Goal: Communication & Community: Answer question/provide support

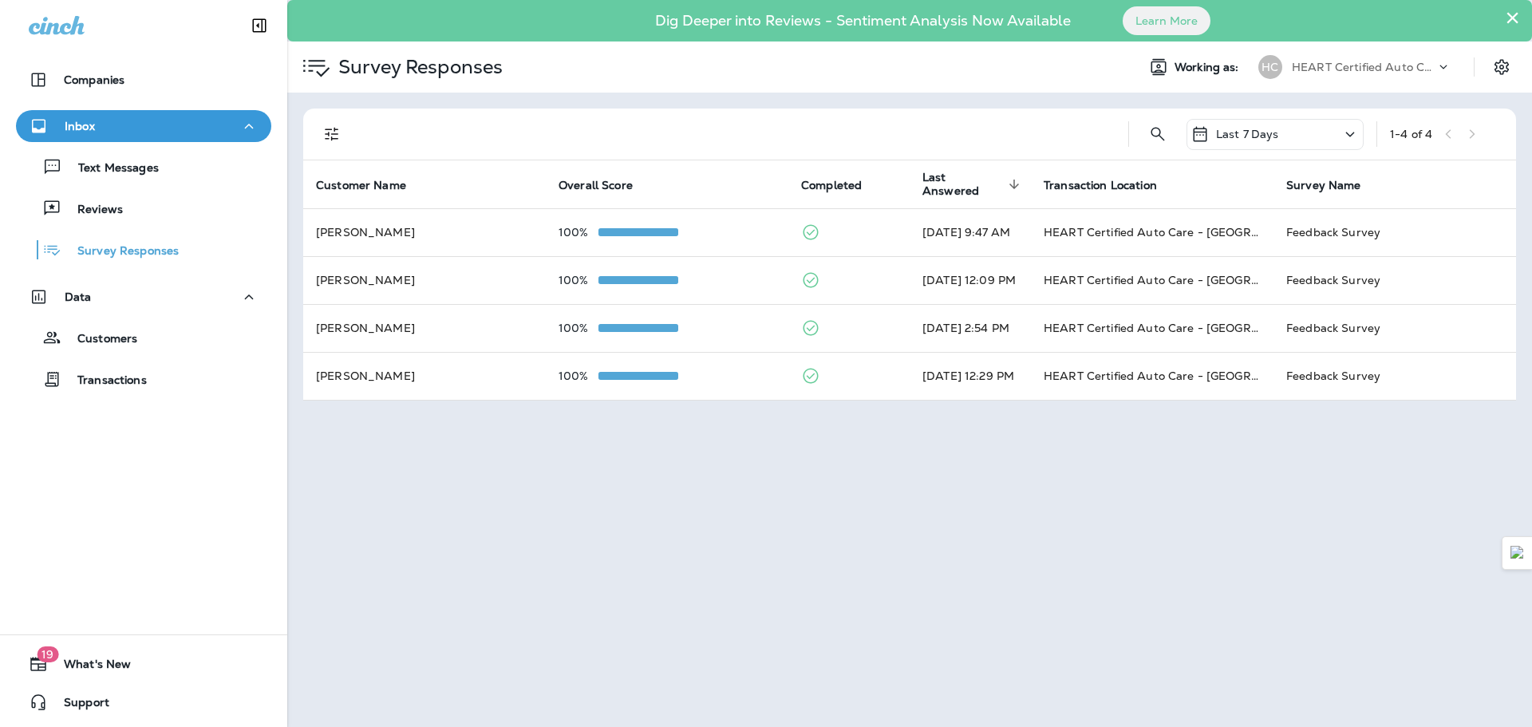
click at [227, 209] on div "Reviews" at bounding box center [143, 208] width 243 height 24
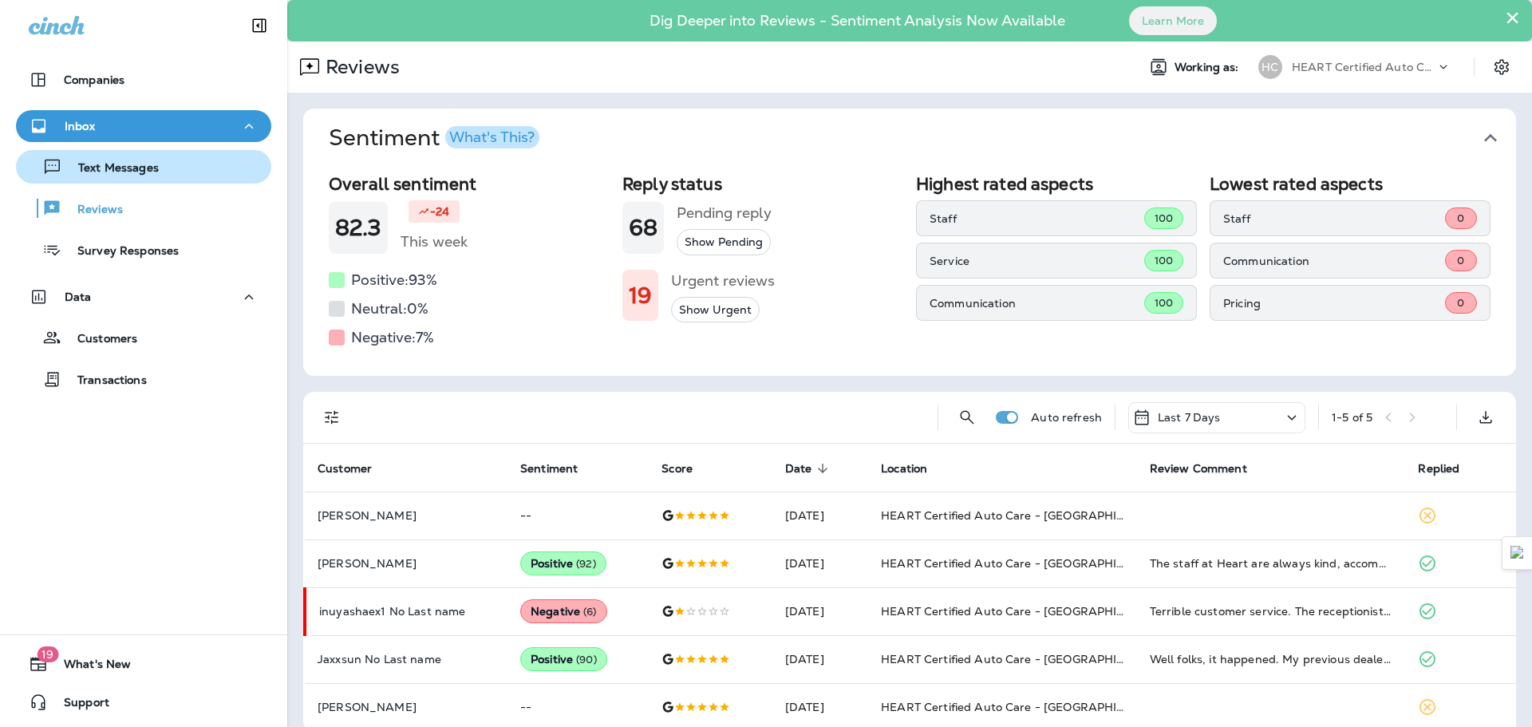
click at [160, 172] on div "Text Messages" at bounding box center [143, 167] width 243 height 24
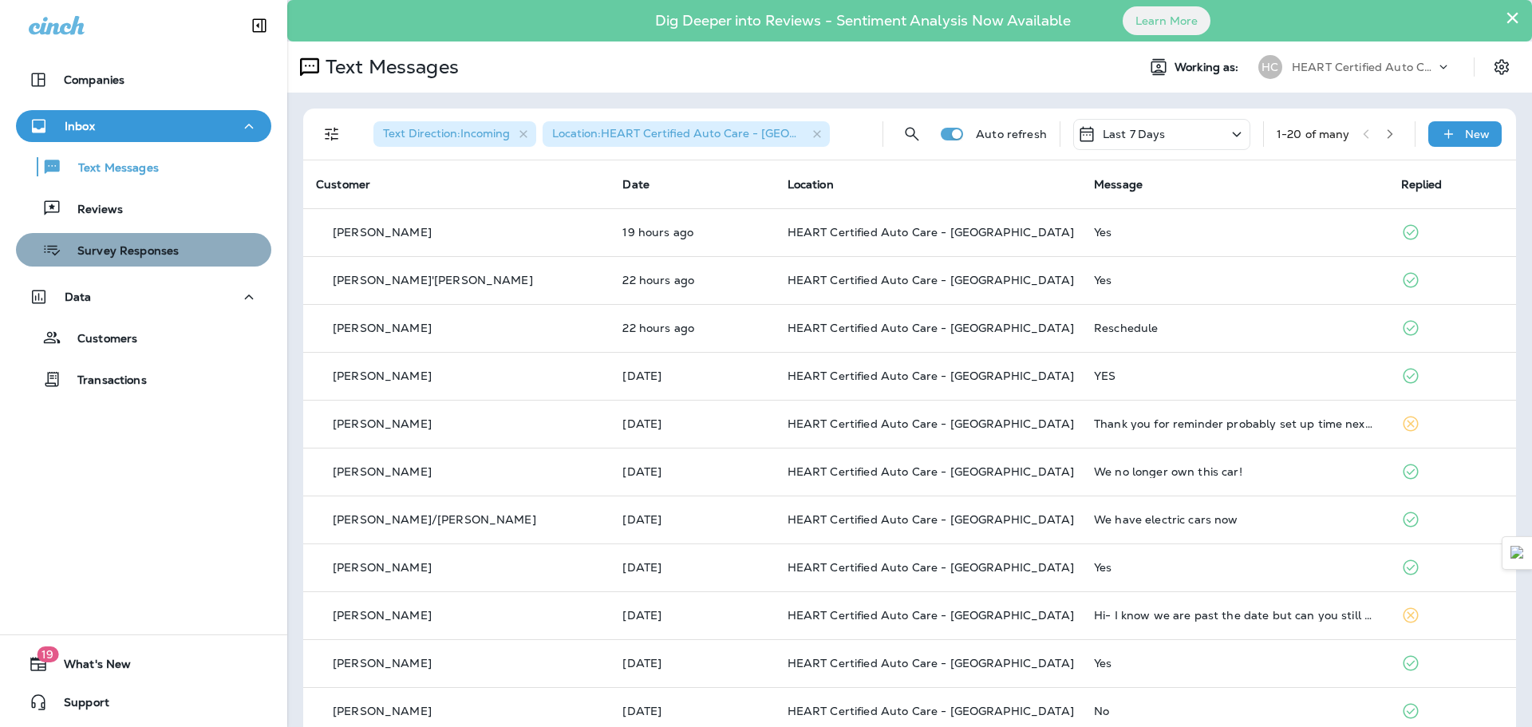
click at [164, 253] on p "Survey Responses" at bounding box center [119, 251] width 117 height 15
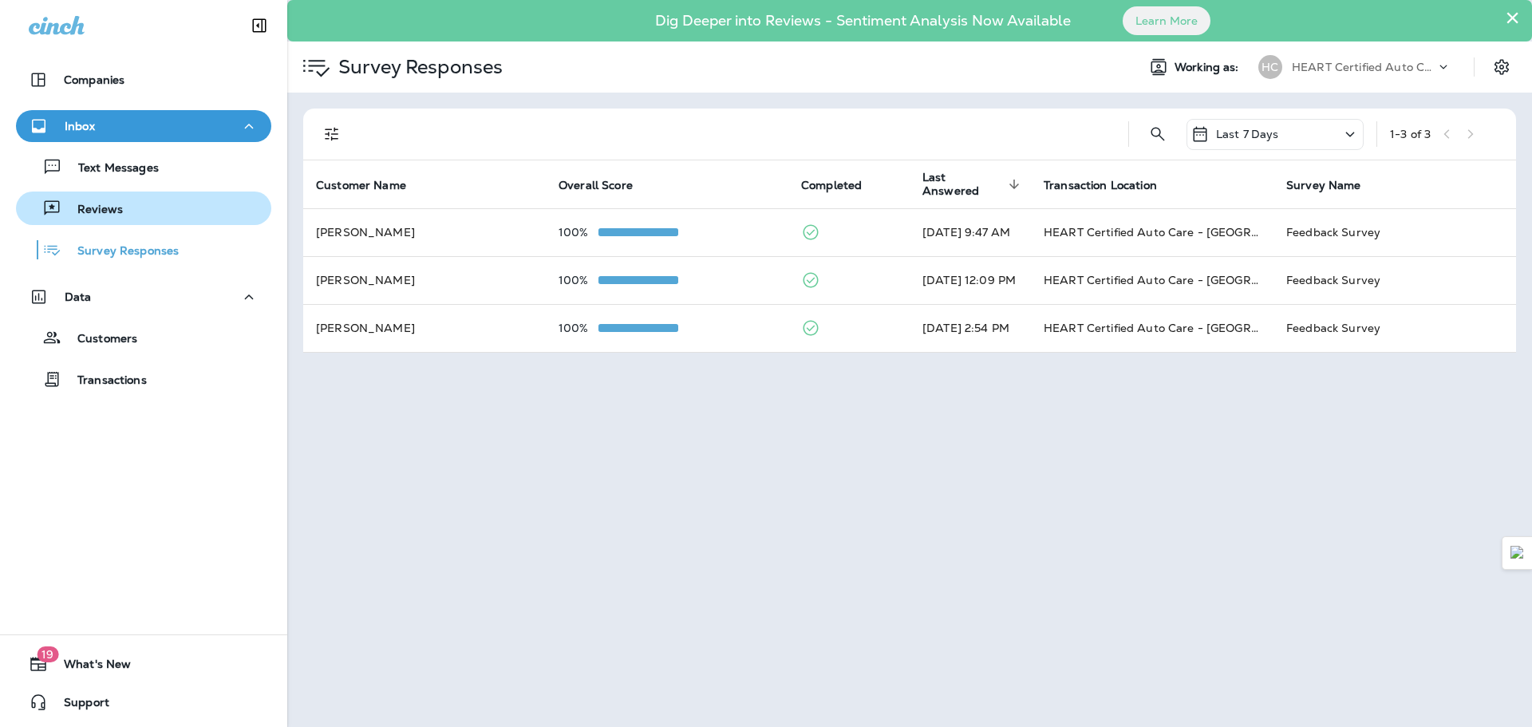
click at [156, 214] on div "Reviews" at bounding box center [143, 208] width 243 height 24
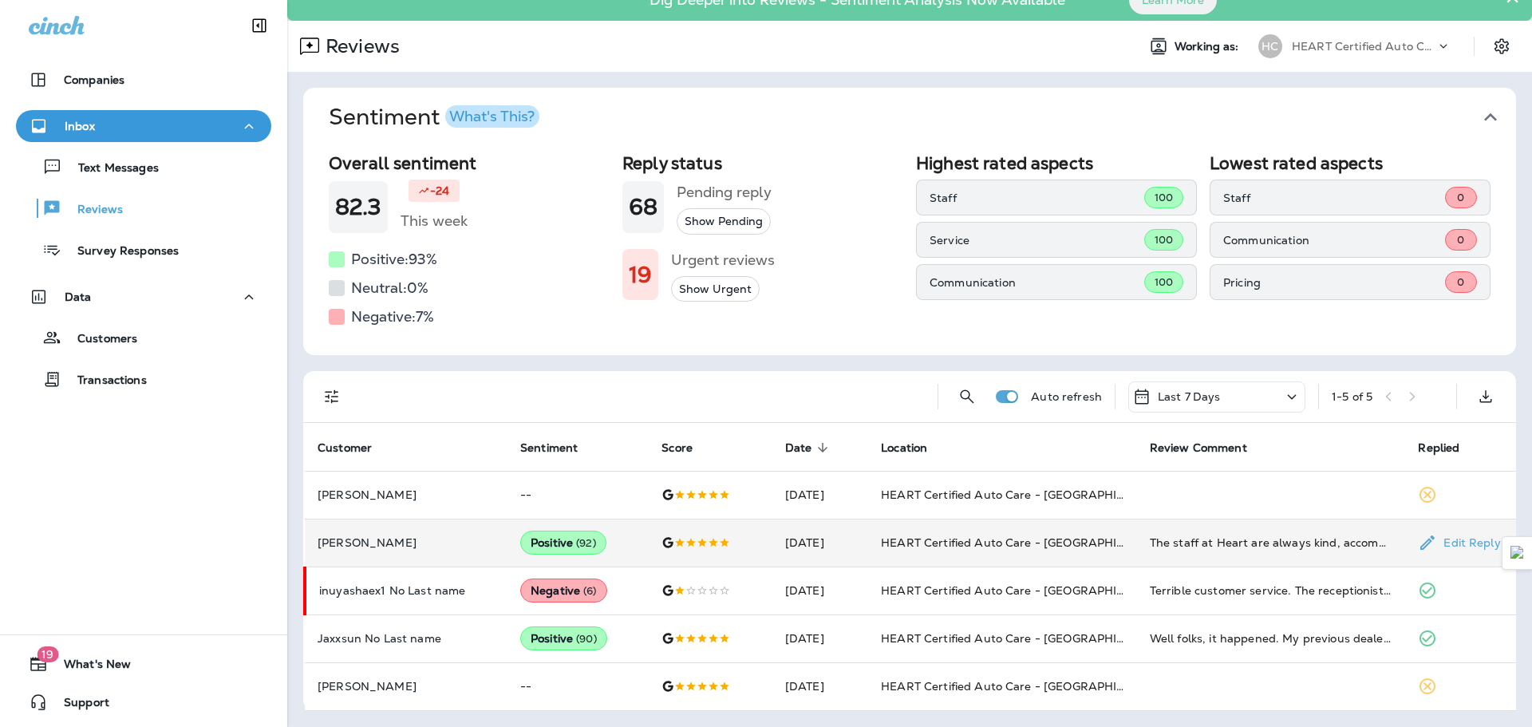
click at [406, 535] on td "[PERSON_NAME]" at bounding box center [406, 543] width 203 height 48
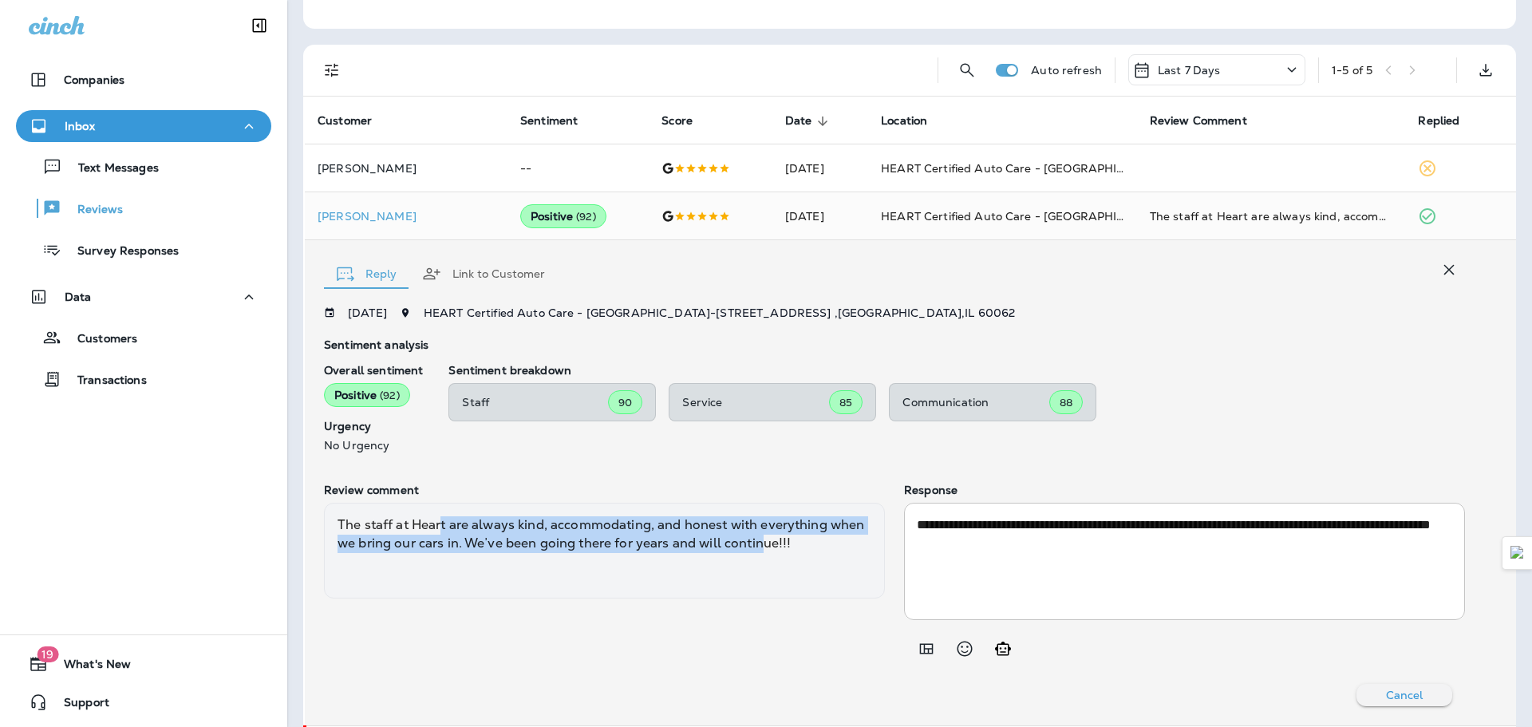
drag, startPoint x: 441, startPoint y: 531, endPoint x: 760, endPoint y: 545, distance: 319.5
click at [760, 545] on div "The staff at Heart are always kind, accommodating, and honest with everything w…" at bounding box center [604, 551] width 561 height 96
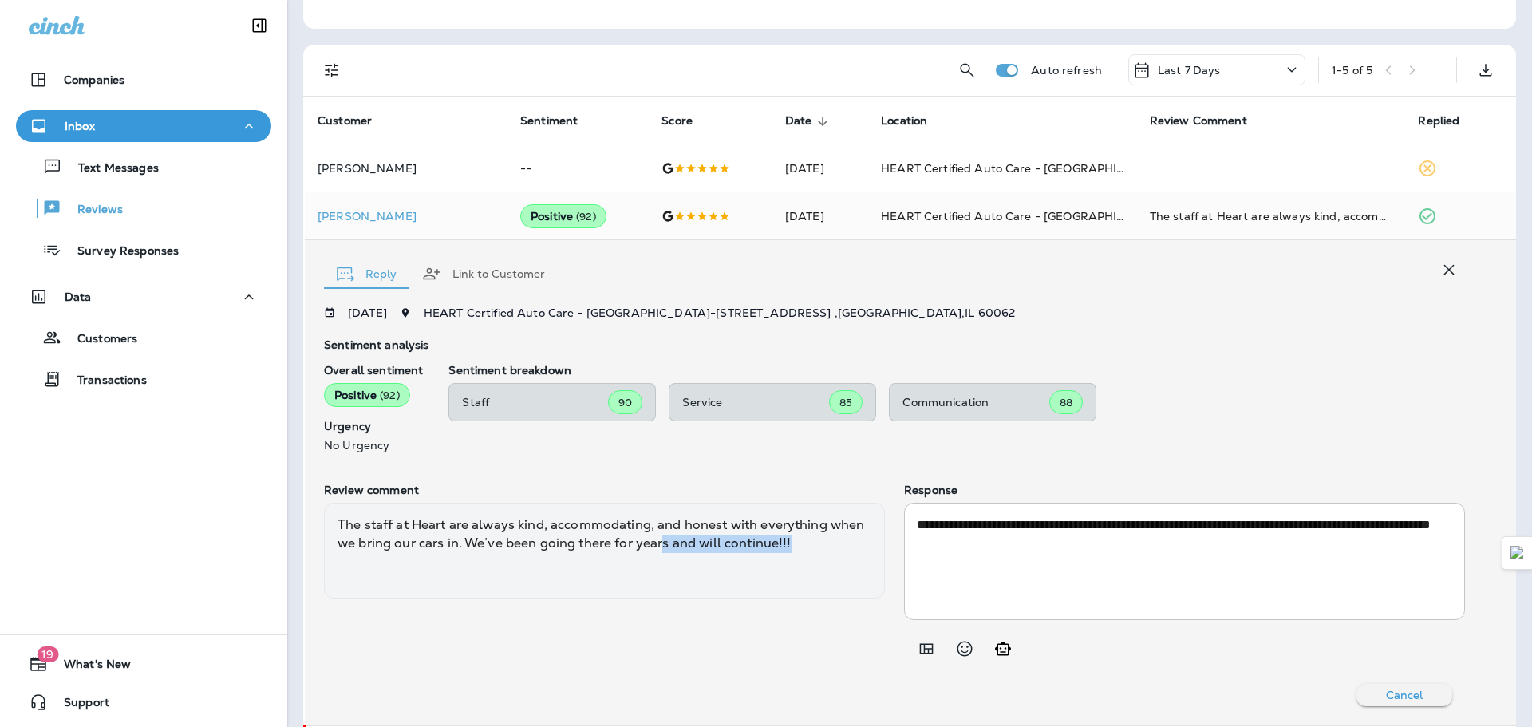
drag, startPoint x: 666, startPoint y: 538, endPoint x: 812, endPoint y: 546, distance: 147.1
click at [812, 546] on div "The staff at Heart are always kind, accommodating, and honest with everything w…" at bounding box center [604, 551] width 561 height 96
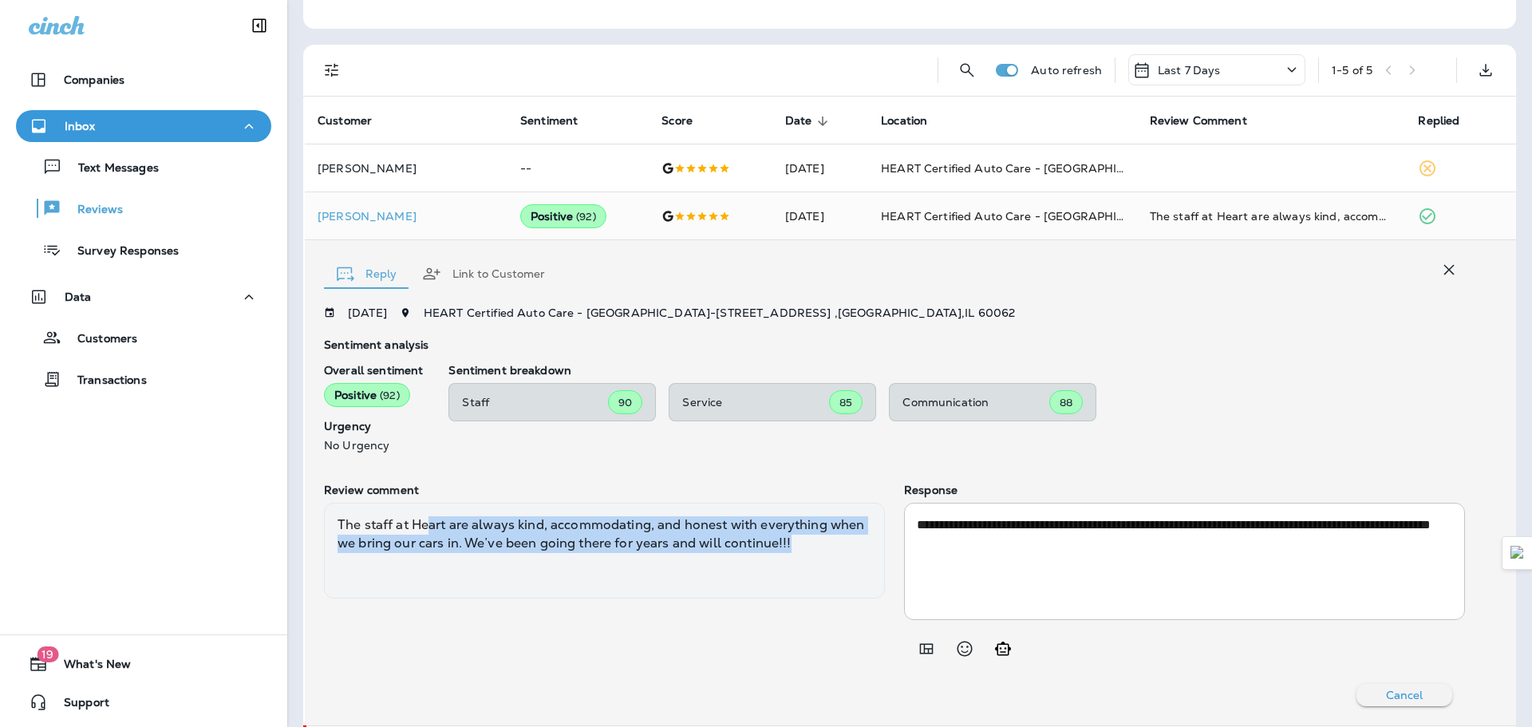
drag, startPoint x: 788, startPoint y: 544, endPoint x: 431, endPoint y: 515, distance: 358.7
click at [431, 515] on div "The staff at Heart are always kind, accommodating, and honest with everything w…" at bounding box center [604, 551] width 561 height 96
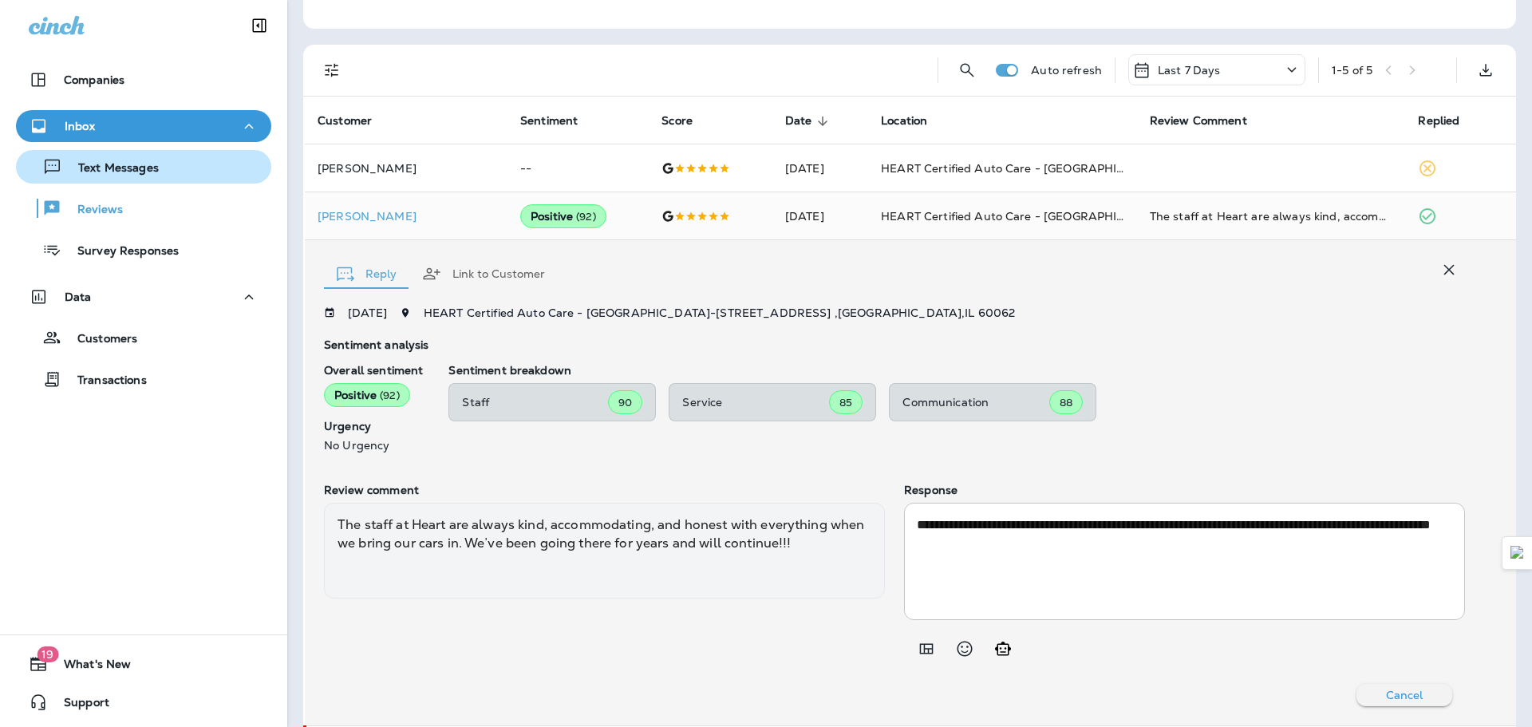
click at [135, 165] on p "Text Messages" at bounding box center [110, 168] width 97 height 15
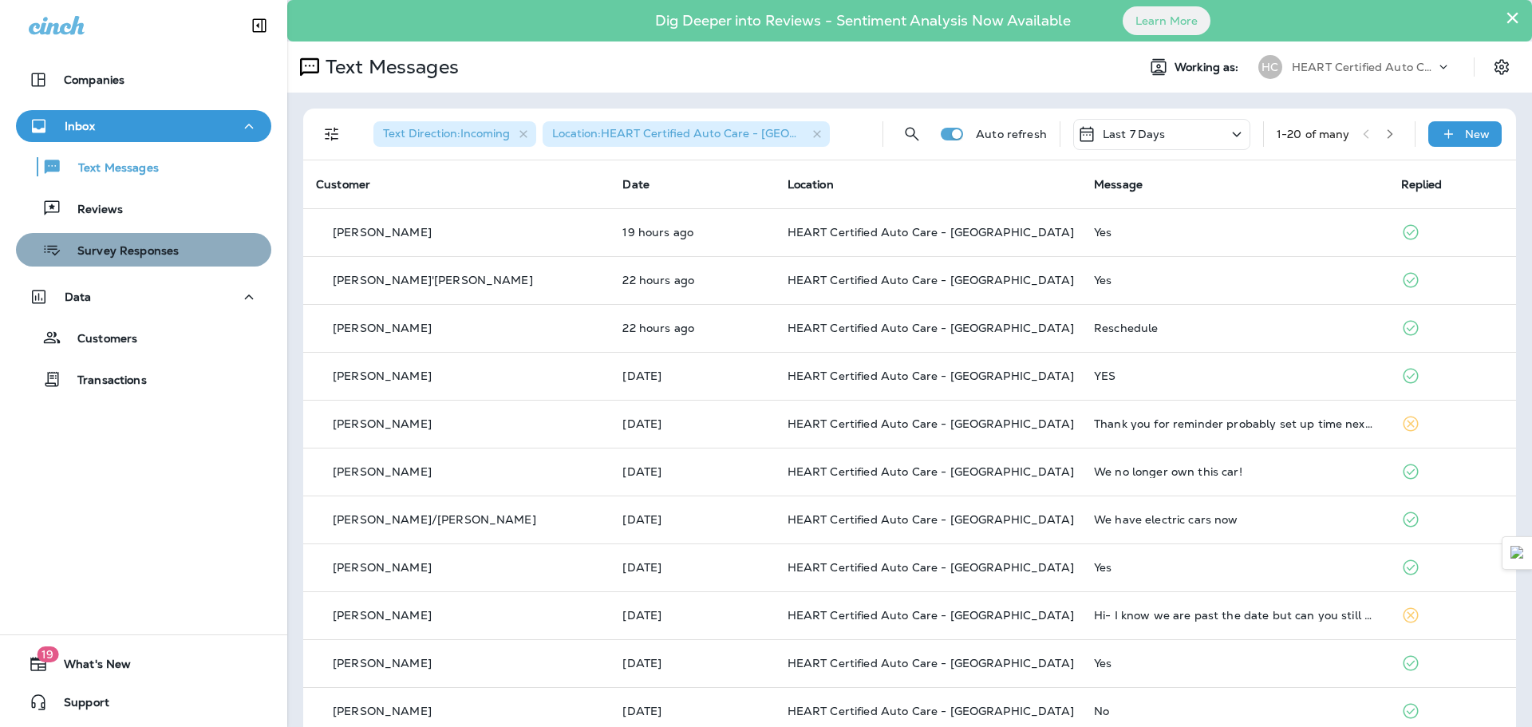
click at [148, 251] on p "Survey Responses" at bounding box center [119, 251] width 117 height 15
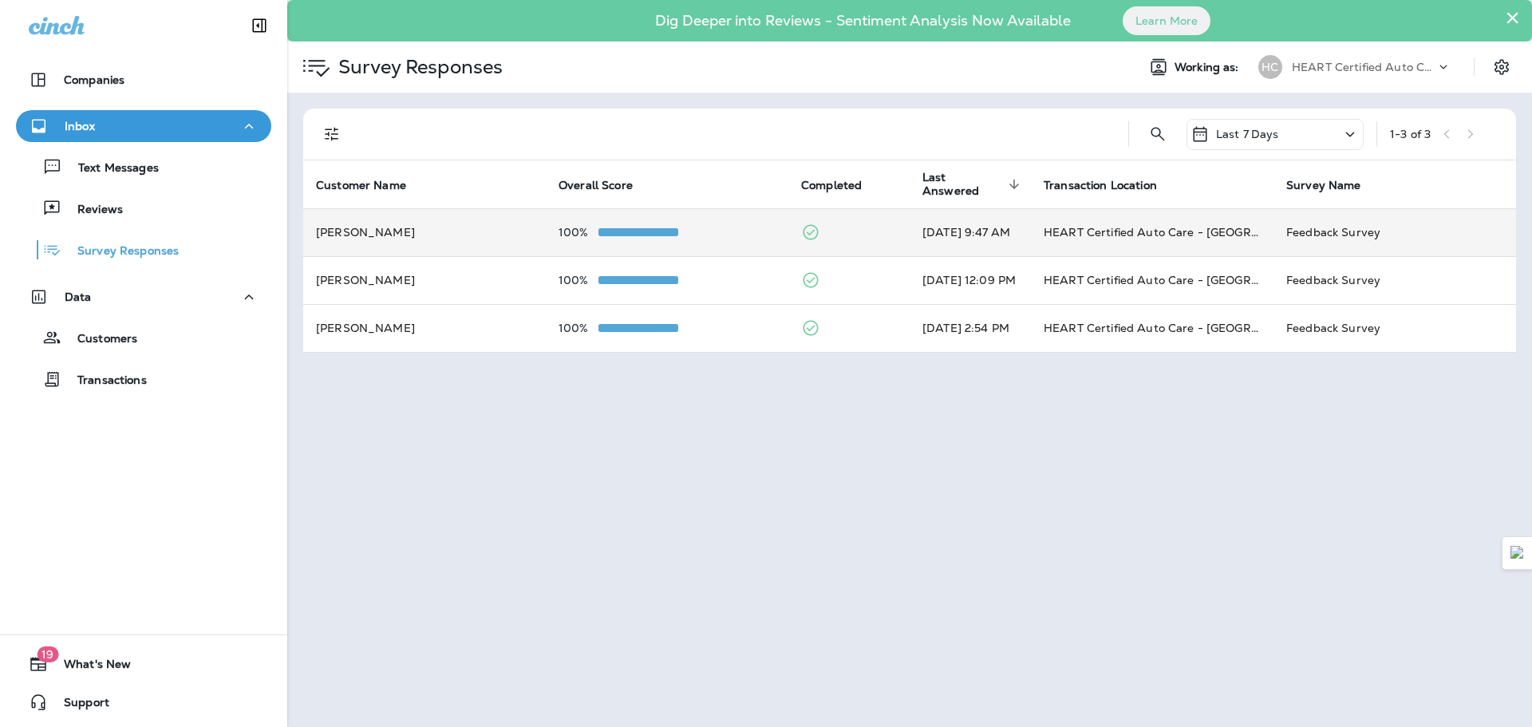
click at [418, 222] on td "[PERSON_NAME]" at bounding box center [424, 232] width 243 height 48
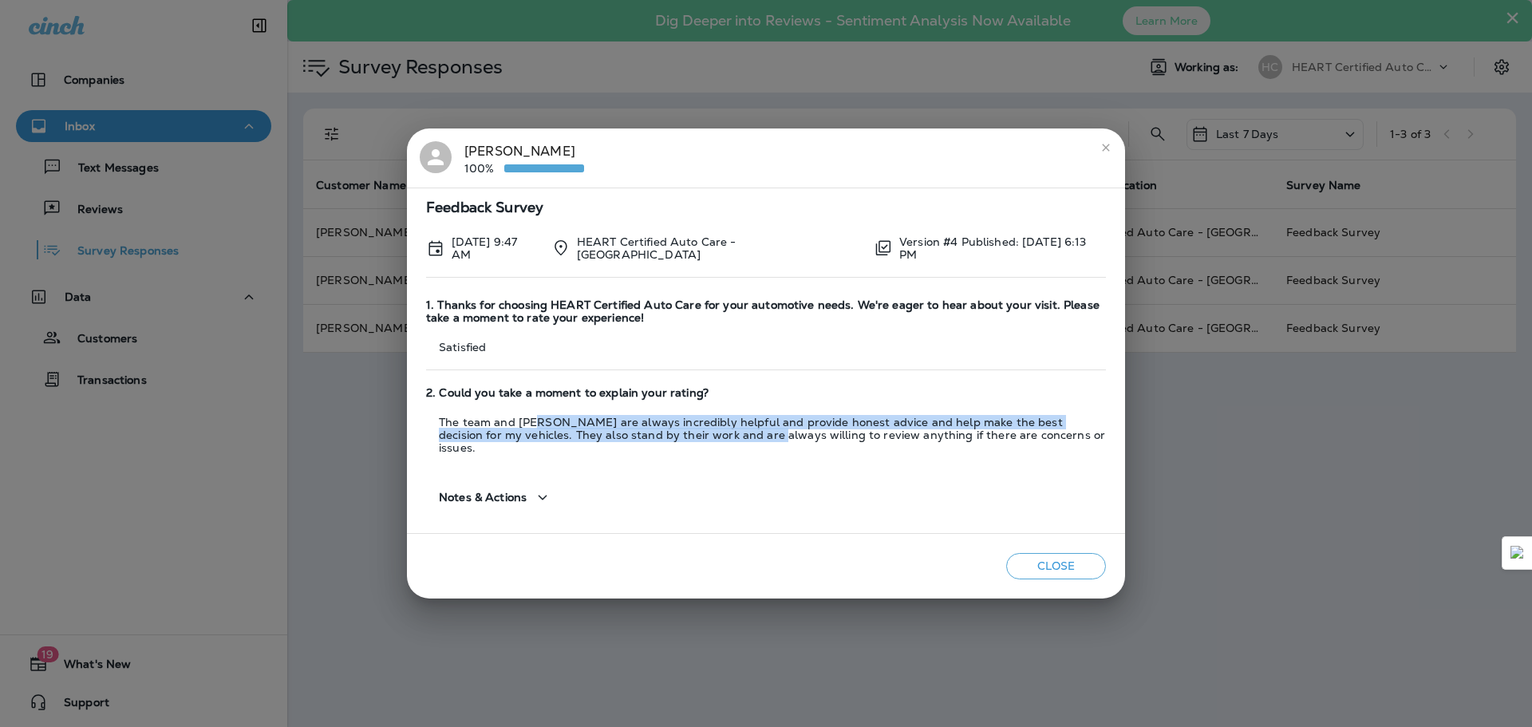
drag, startPoint x: 539, startPoint y: 433, endPoint x: 726, endPoint y: 442, distance: 187.0
click at [726, 442] on p "The team and [PERSON_NAME] are always incredibly helpful and provide honest adv…" at bounding box center [766, 435] width 680 height 38
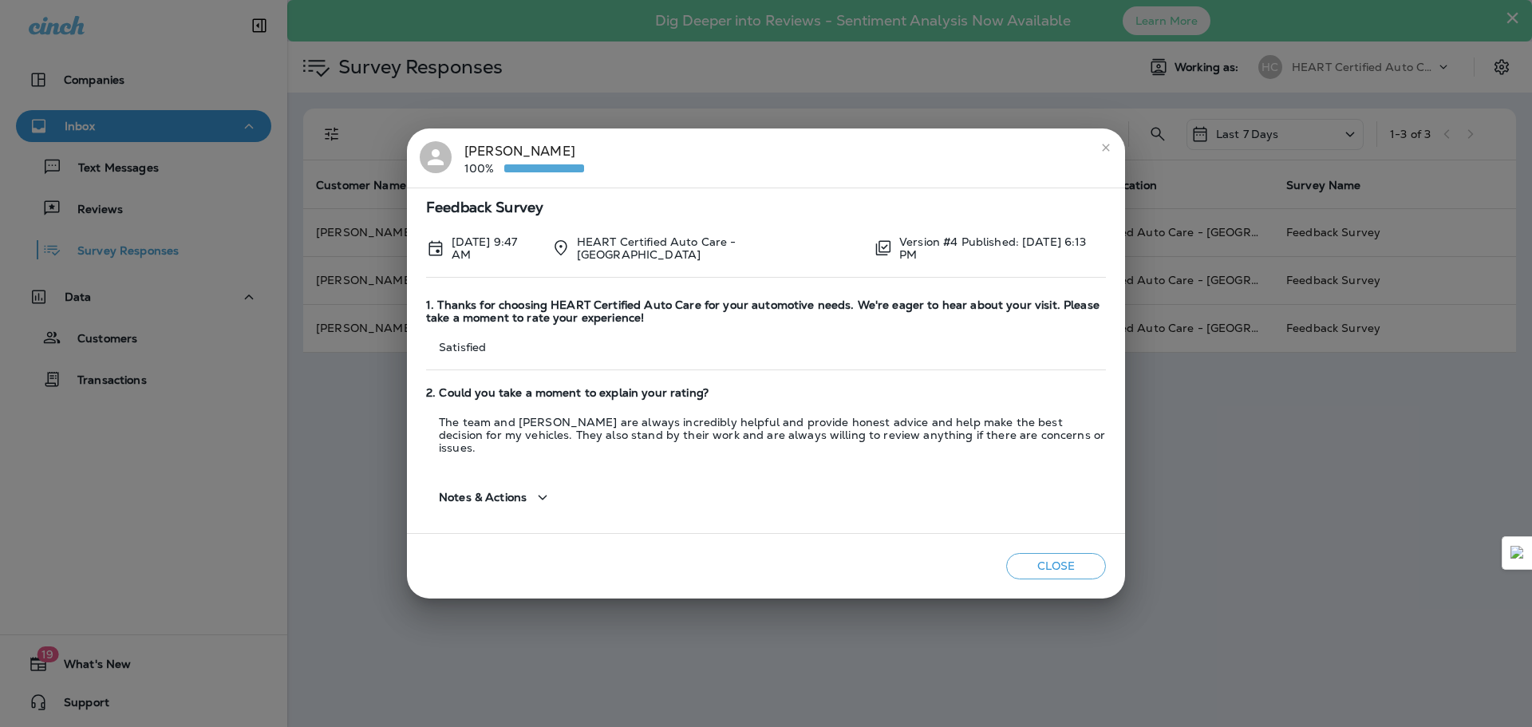
click at [1103, 160] on button "close" at bounding box center [1106, 148] width 26 height 26
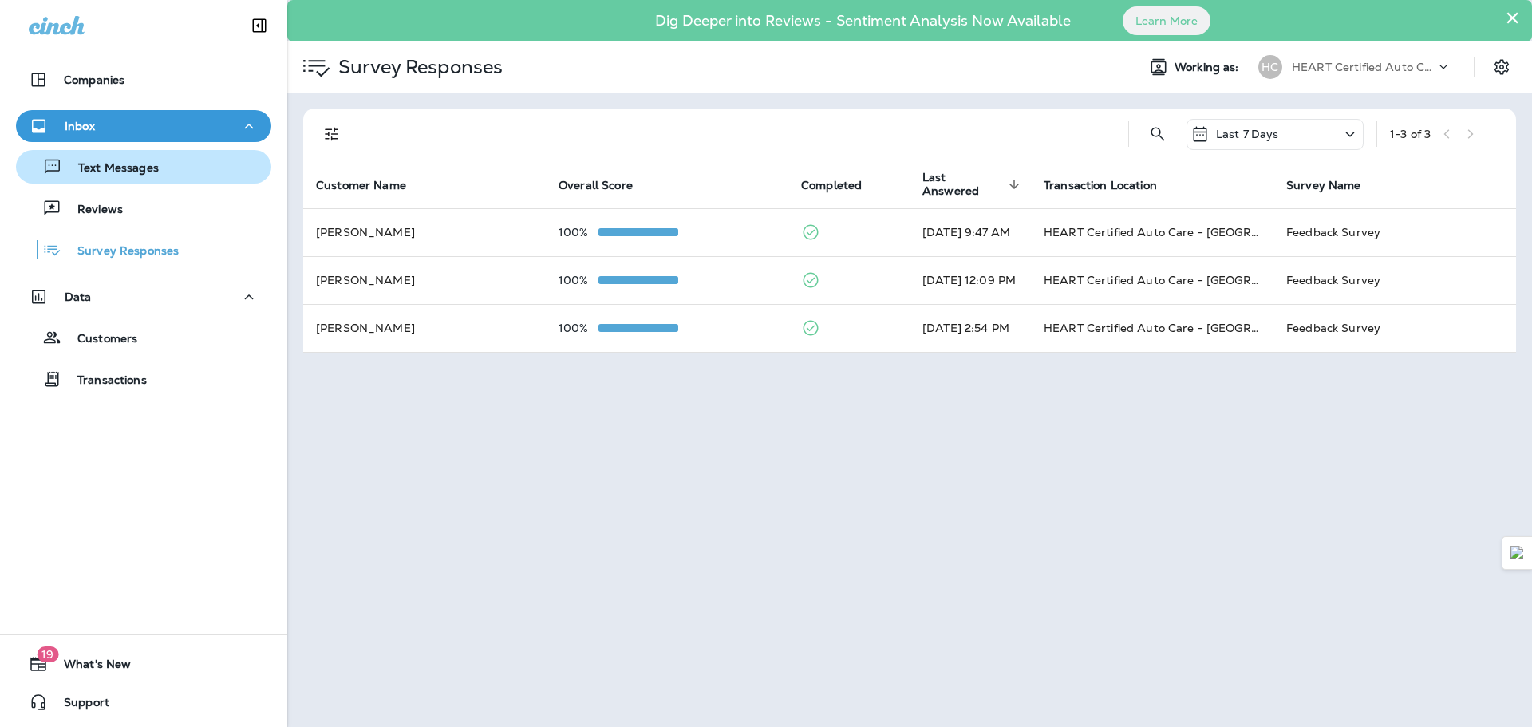
click at [147, 170] on p "Text Messages" at bounding box center [110, 168] width 97 height 15
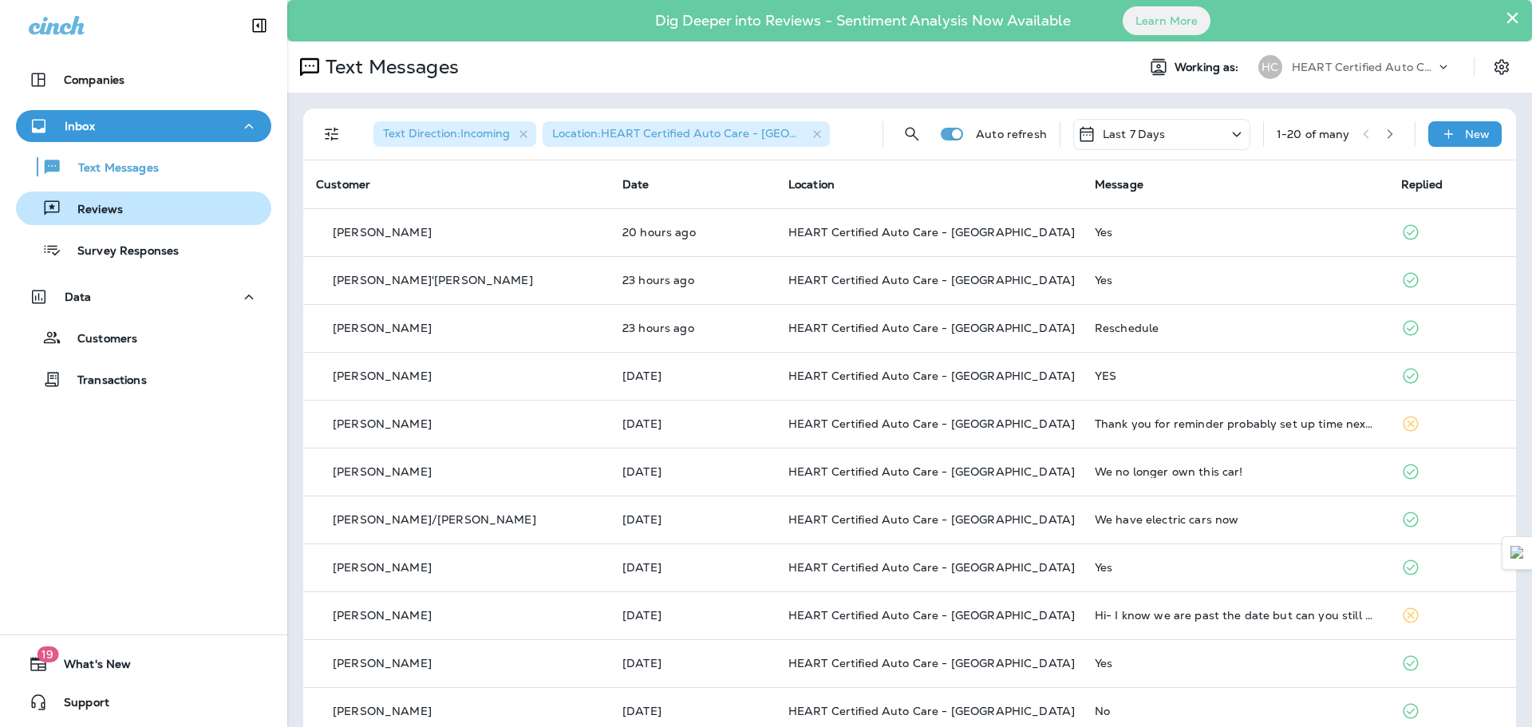
click at [172, 197] on div "Reviews" at bounding box center [143, 208] width 243 height 24
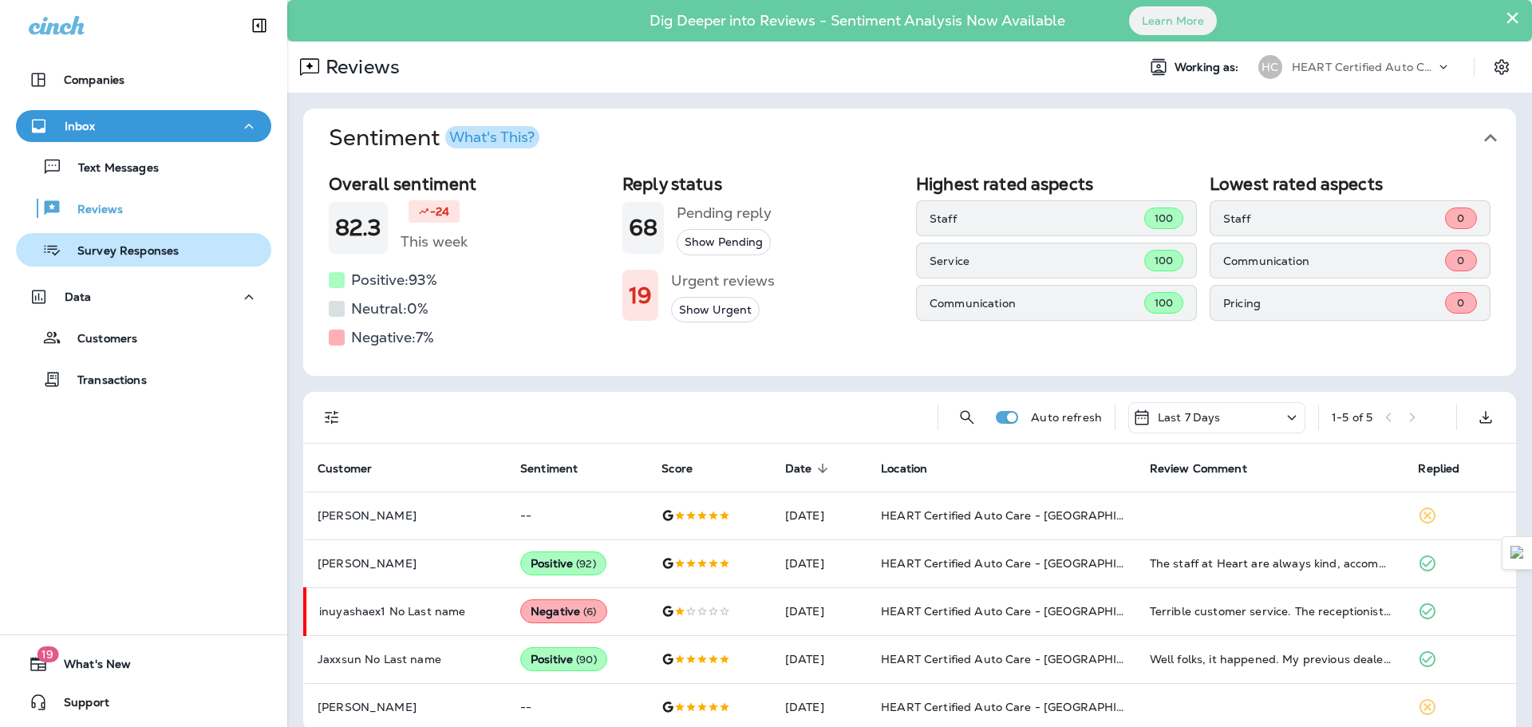
click at [176, 246] on div "Survey Responses" at bounding box center [143, 250] width 243 height 24
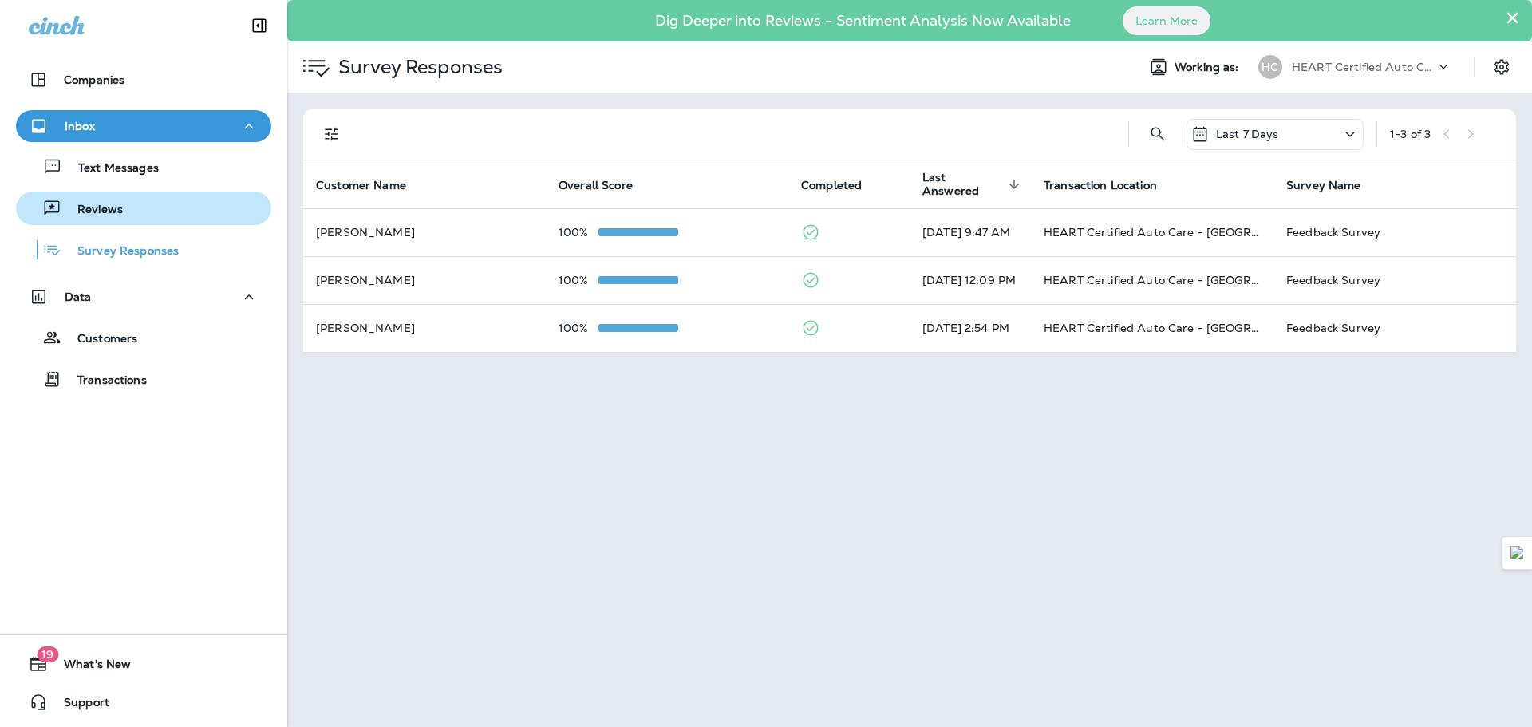
click at [154, 218] on div "Reviews" at bounding box center [143, 208] width 243 height 24
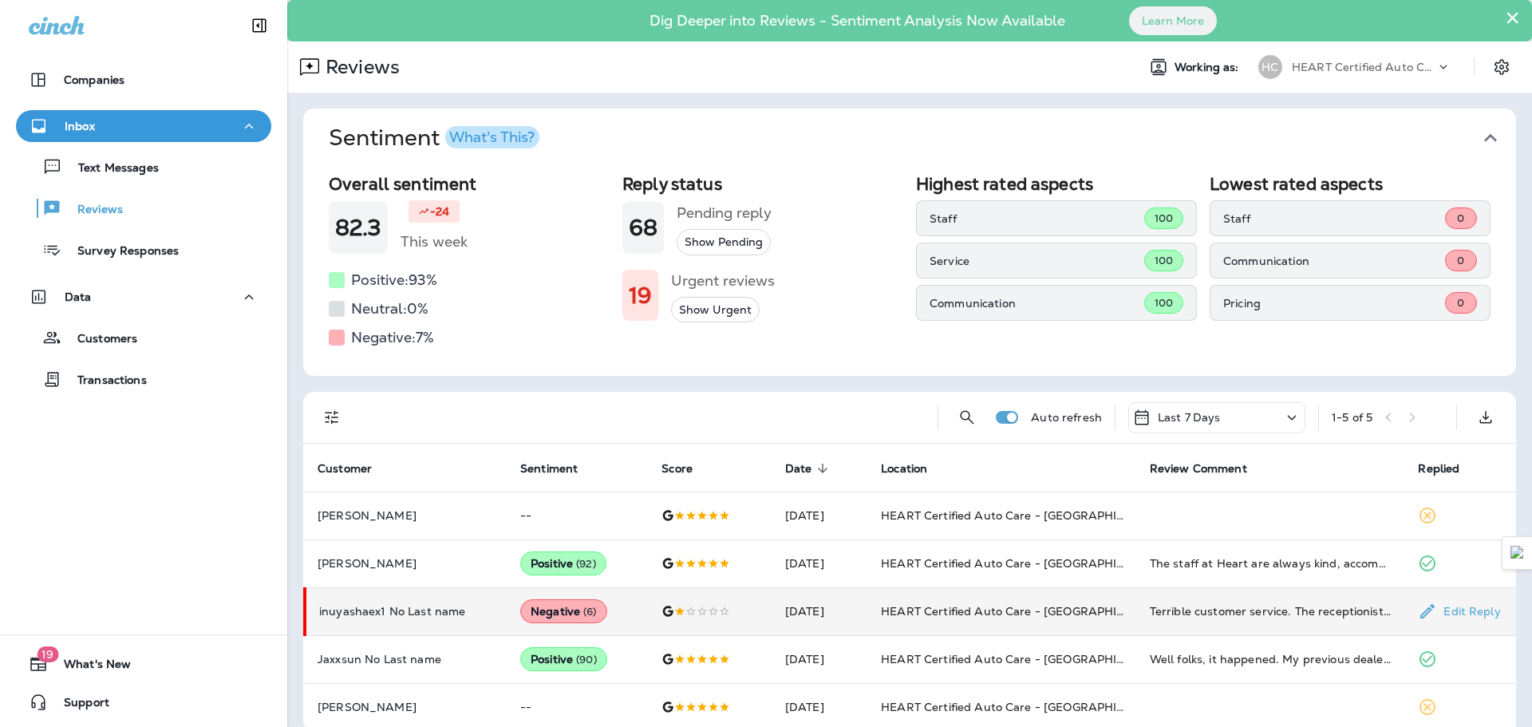
click at [387, 603] on td "inuyashaex1 No Last name" at bounding box center [406, 611] width 203 height 48
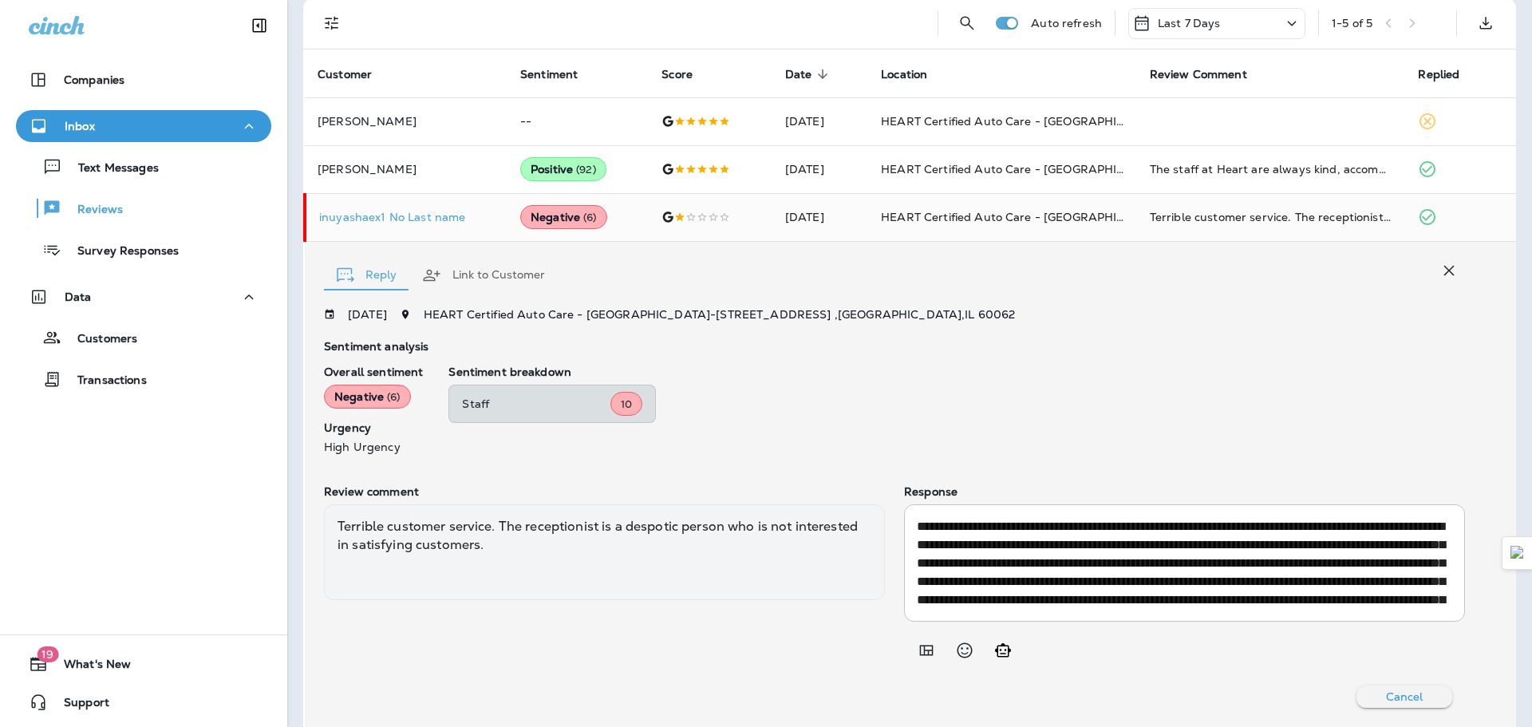
scroll to position [393, 0]
click at [116, 208] on p "Reviews" at bounding box center [91, 210] width 61 height 15
click at [132, 173] on p "Text Messages" at bounding box center [110, 168] width 97 height 15
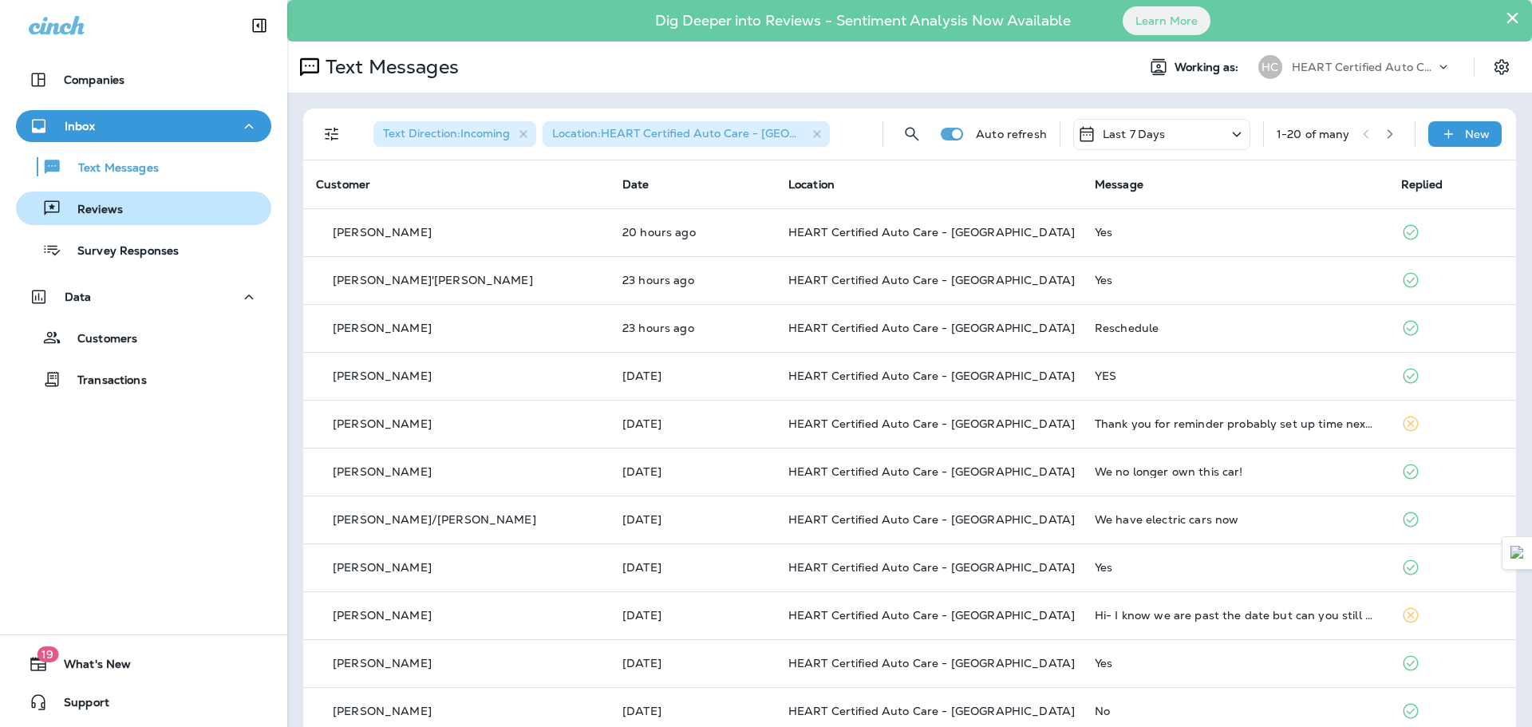
click at [140, 207] on div "Reviews" at bounding box center [143, 208] width 243 height 24
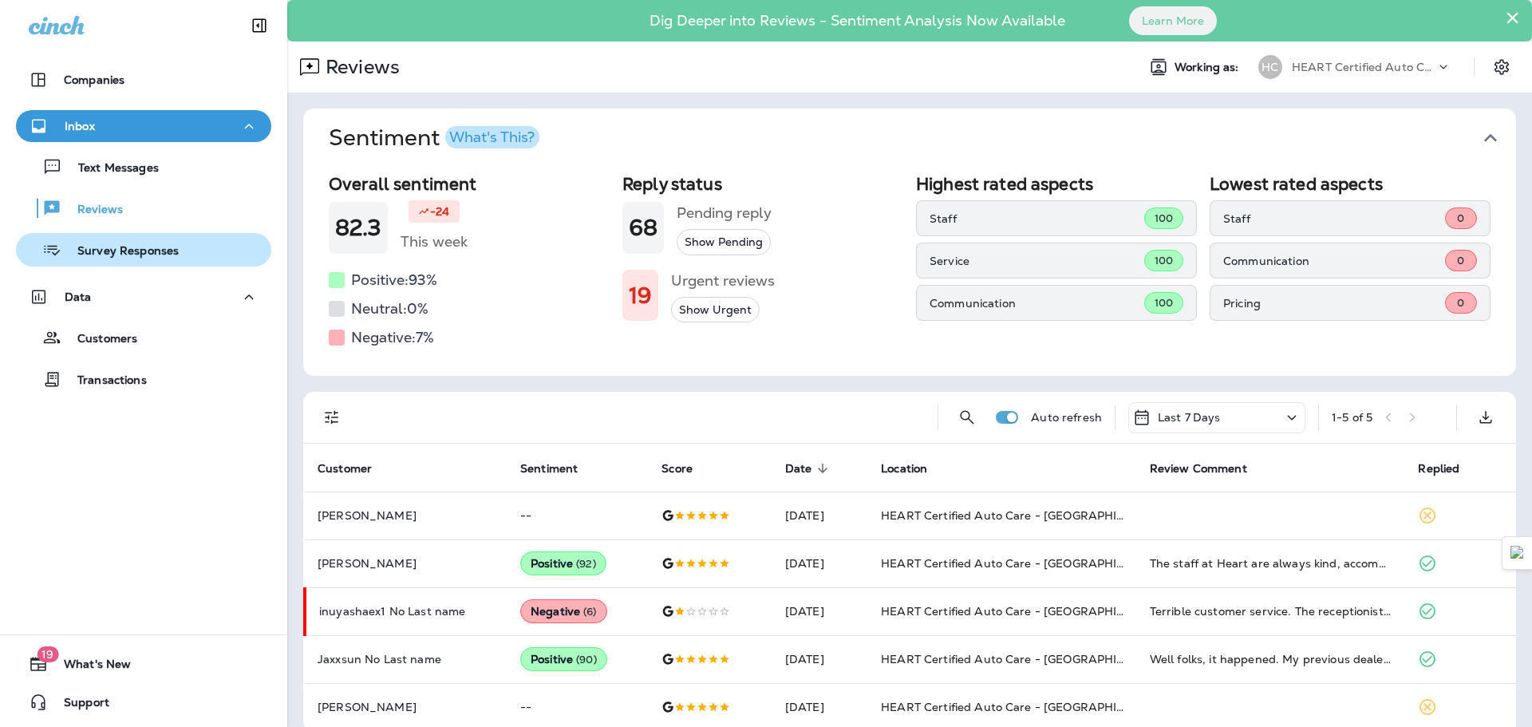
click at [116, 256] on p "Survey Responses" at bounding box center [119, 251] width 117 height 15
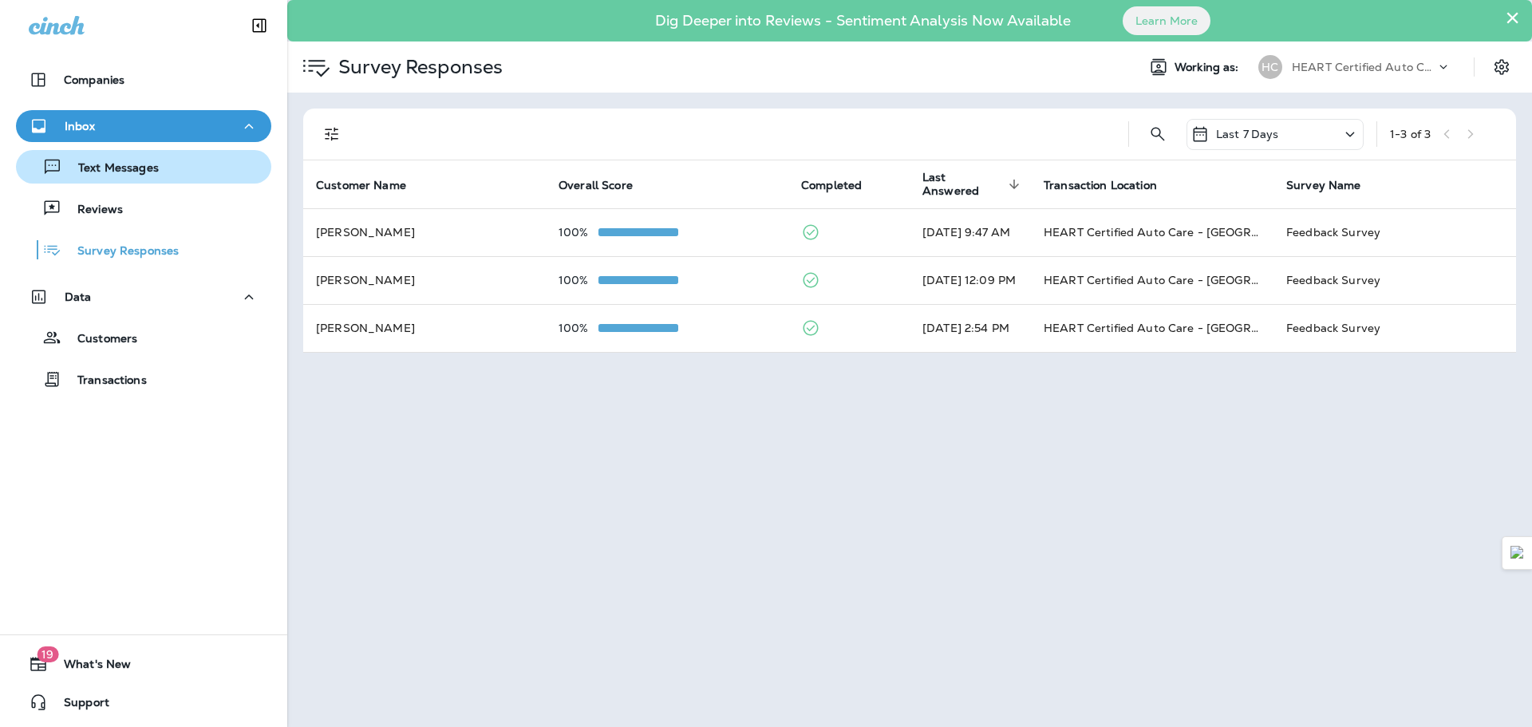
click at [121, 169] on p "Text Messages" at bounding box center [110, 168] width 97 height 15
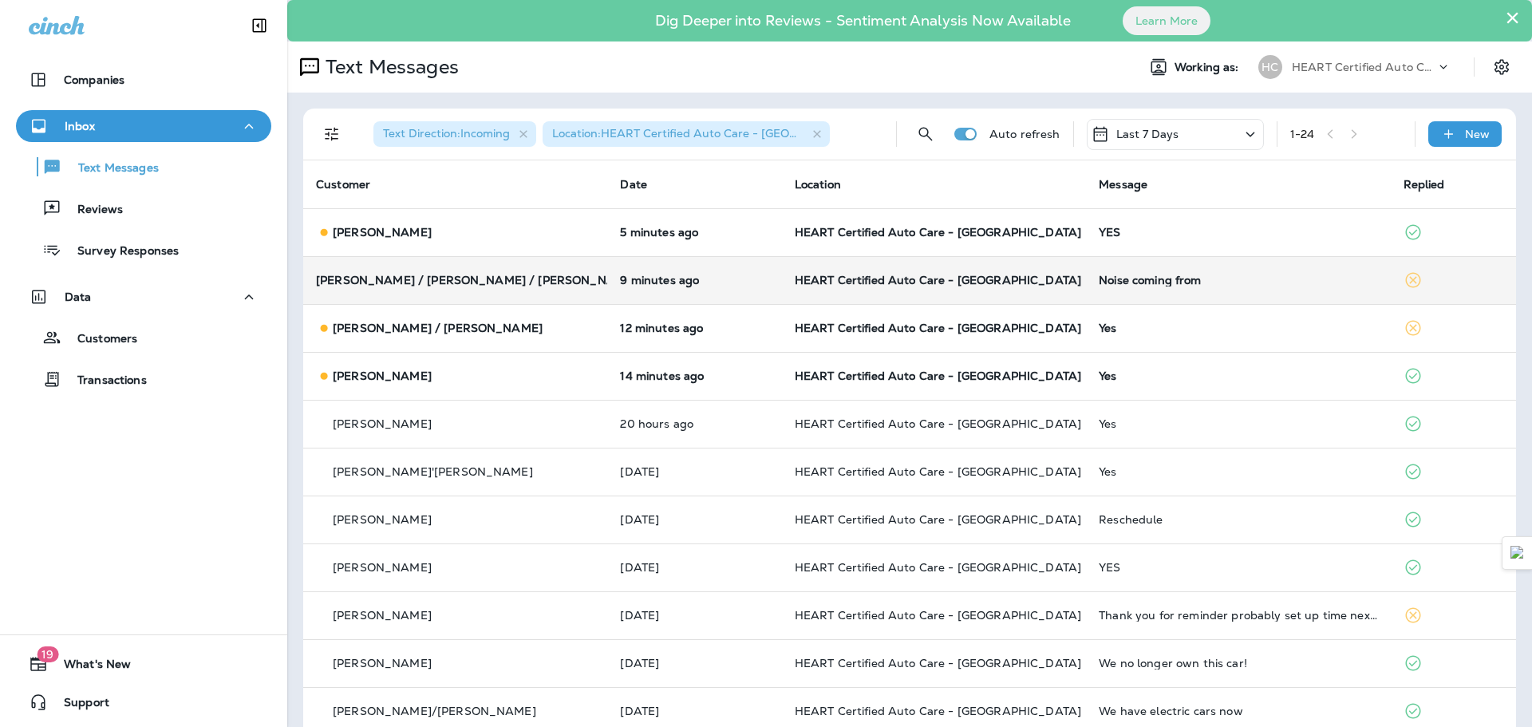
click at [1145, 283] on div "Noise coming from" at bounding box center [1238, 280] width 279 height 13
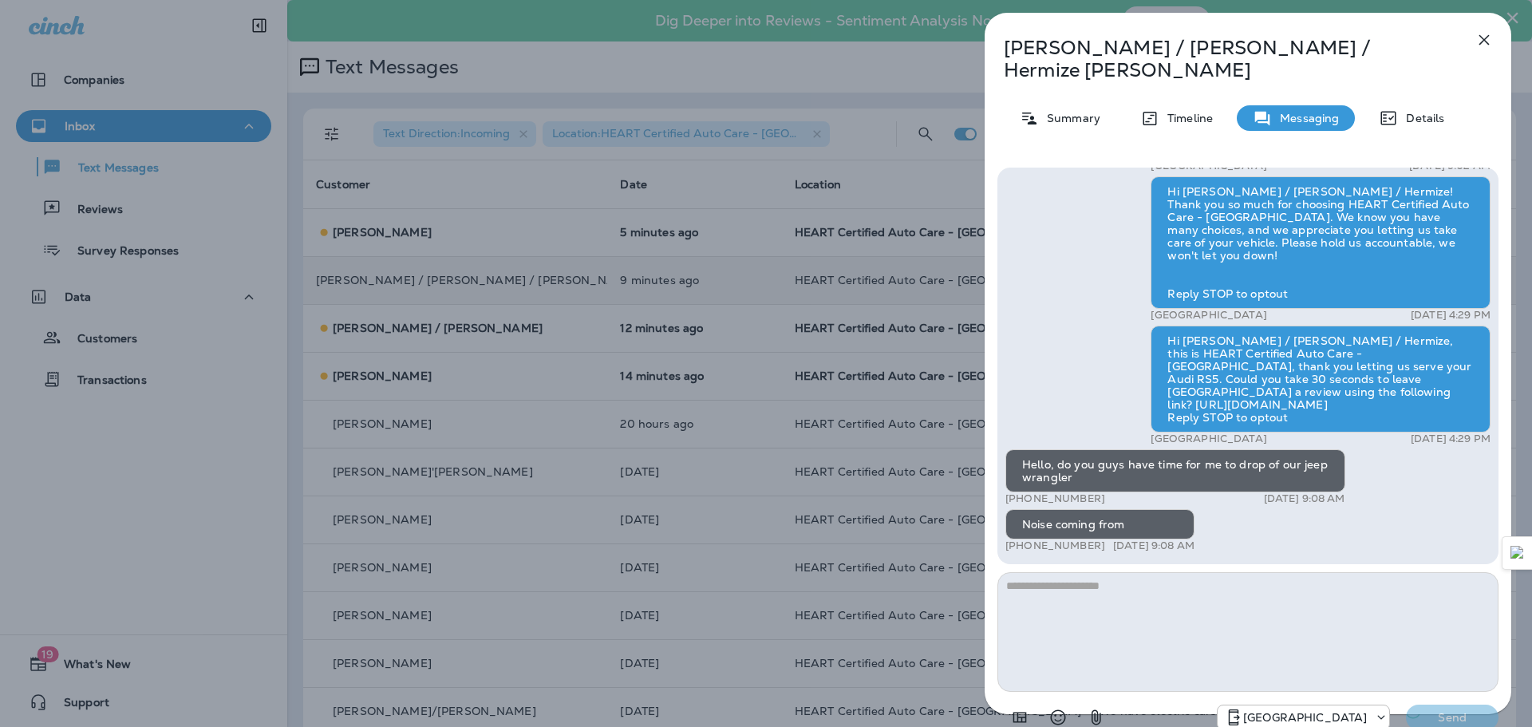
drag, startPoint x: 1051, startPoint y: 441, endPoint x: 1142, endPoint y: 452, distance: 91.7
click at [1142, 452] on div "Hello, do you guys have time for me to drop of our jeep wrangler" at bounding box center [1176, 470] width 340 height 43
drag, startPoint x: 1124, startPoint y: 450, endPoint x: 1059, endPoint y: 439, distance: 66.4
click at [1059, 449] on div "Hello, do you guys have time for me to drop of our jeep wrangler" at bounding box center [1176, 470] width 340 height 43
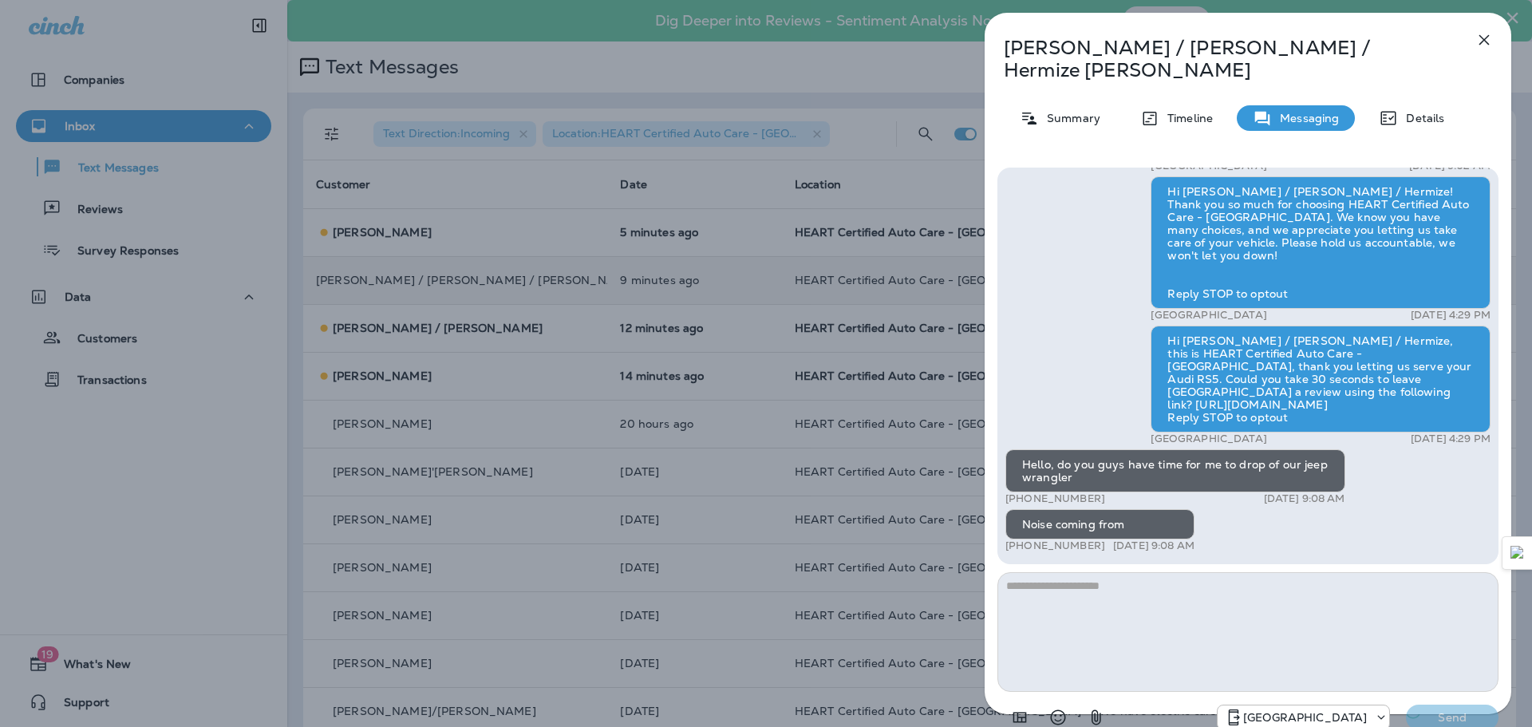
click at [1058, 449] on div "Hello, do you guys have time for me to drop of our jeep wrangler" at bounding box center [1176, 470] width 340 height 43
click at [1067, 572] on textarea at bounding box center [1248, 632] width 501 height 120
click at [1065, 572] on textarea at bounding box center [1248, 632] width 501 height 120
type textarea "**********"
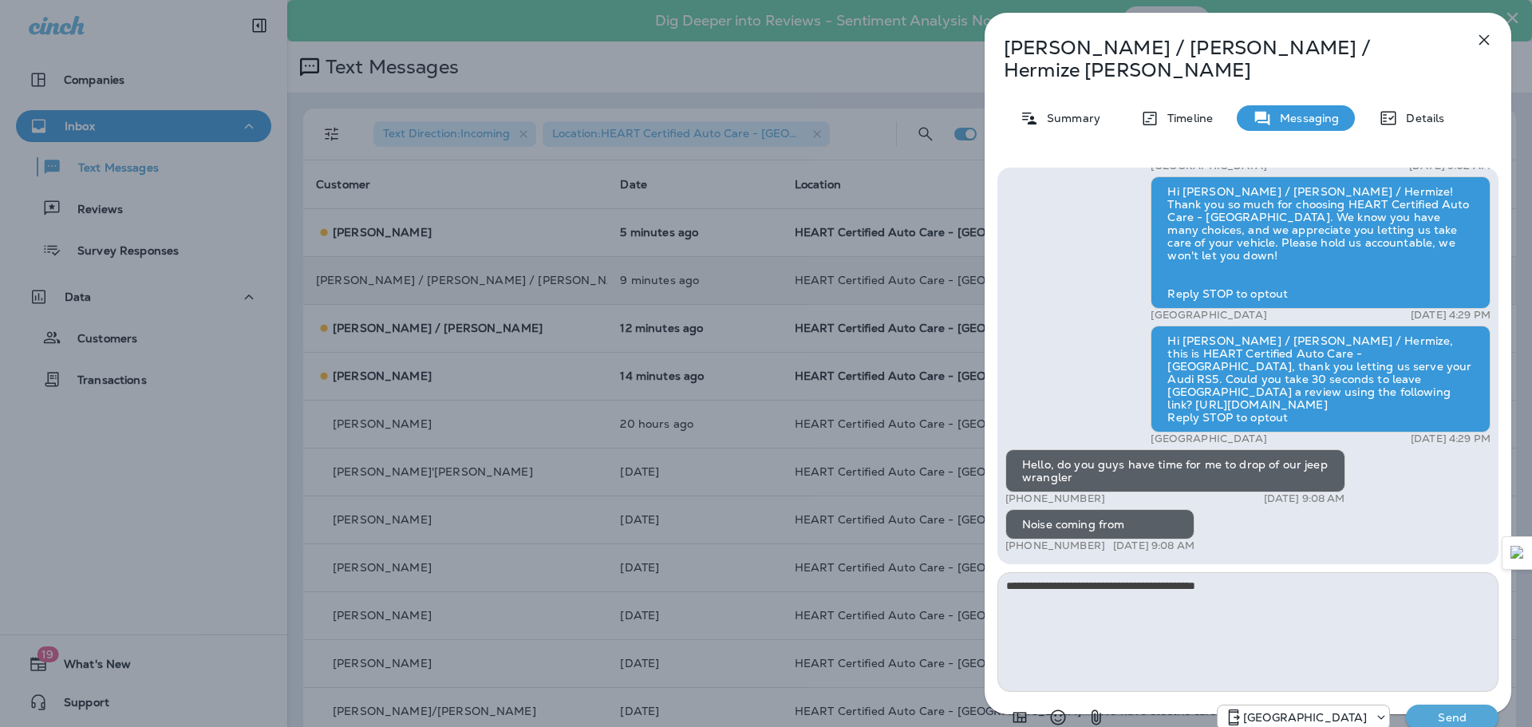
click at [1450, 710] on p "Send" at bounding box center [1452, 717] width 67 height 14
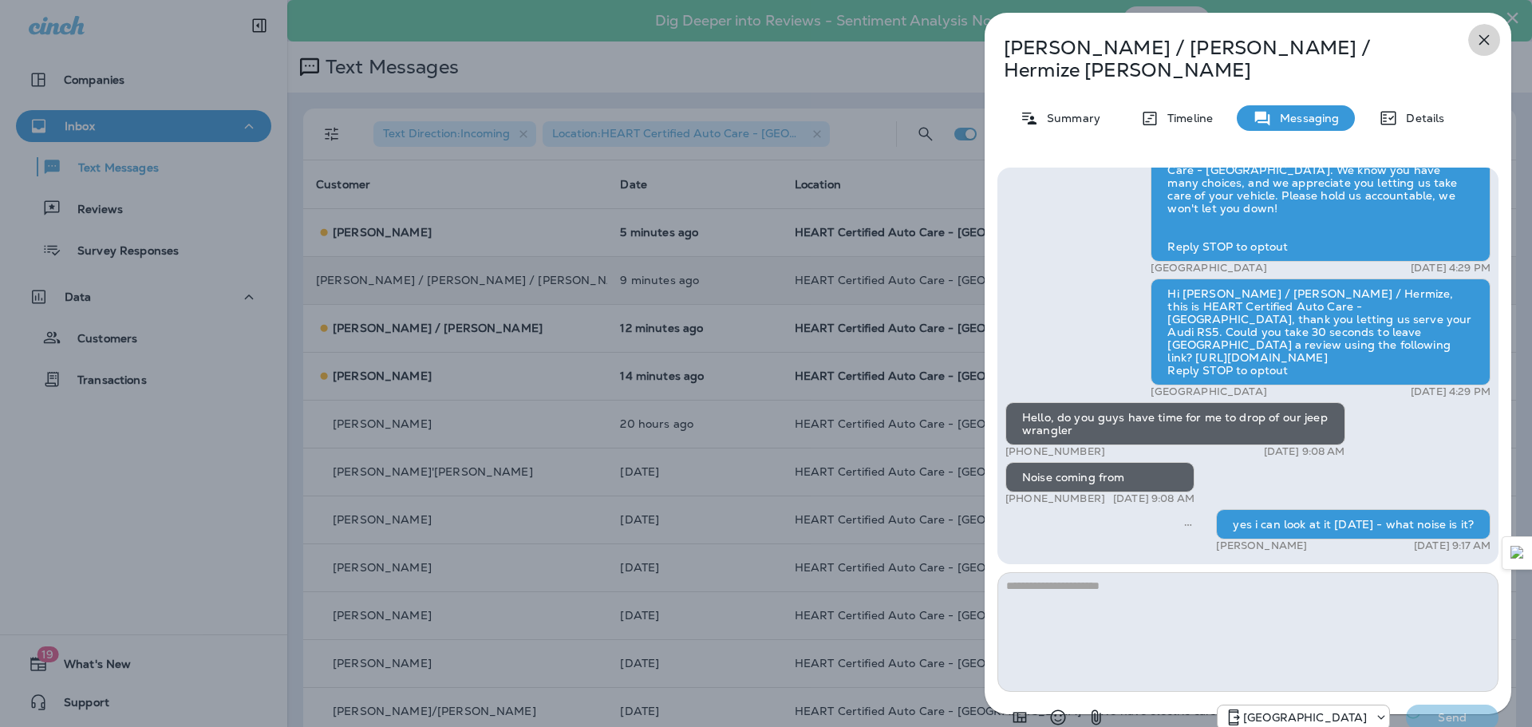
click at [1476, 40] on icon "button" at bounding box center [1484, 39] width 19 height 19
